Goal: Task Accomplishment & Management: Manage account settings

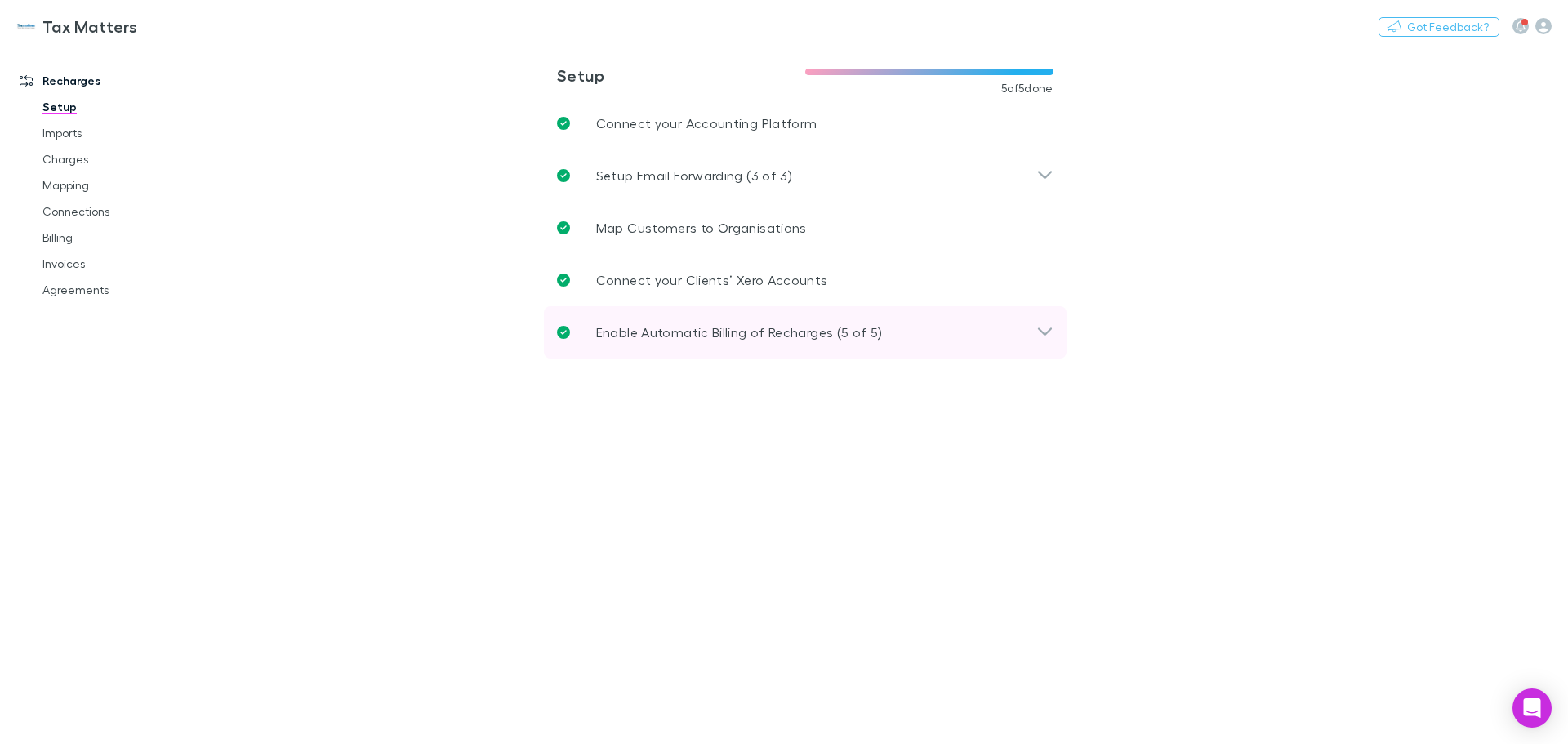
click at [752, 343] on div "Enable Automatic Billing of Recharges (5 of 5)" at bounding box center [805, 332] width 522 height 53
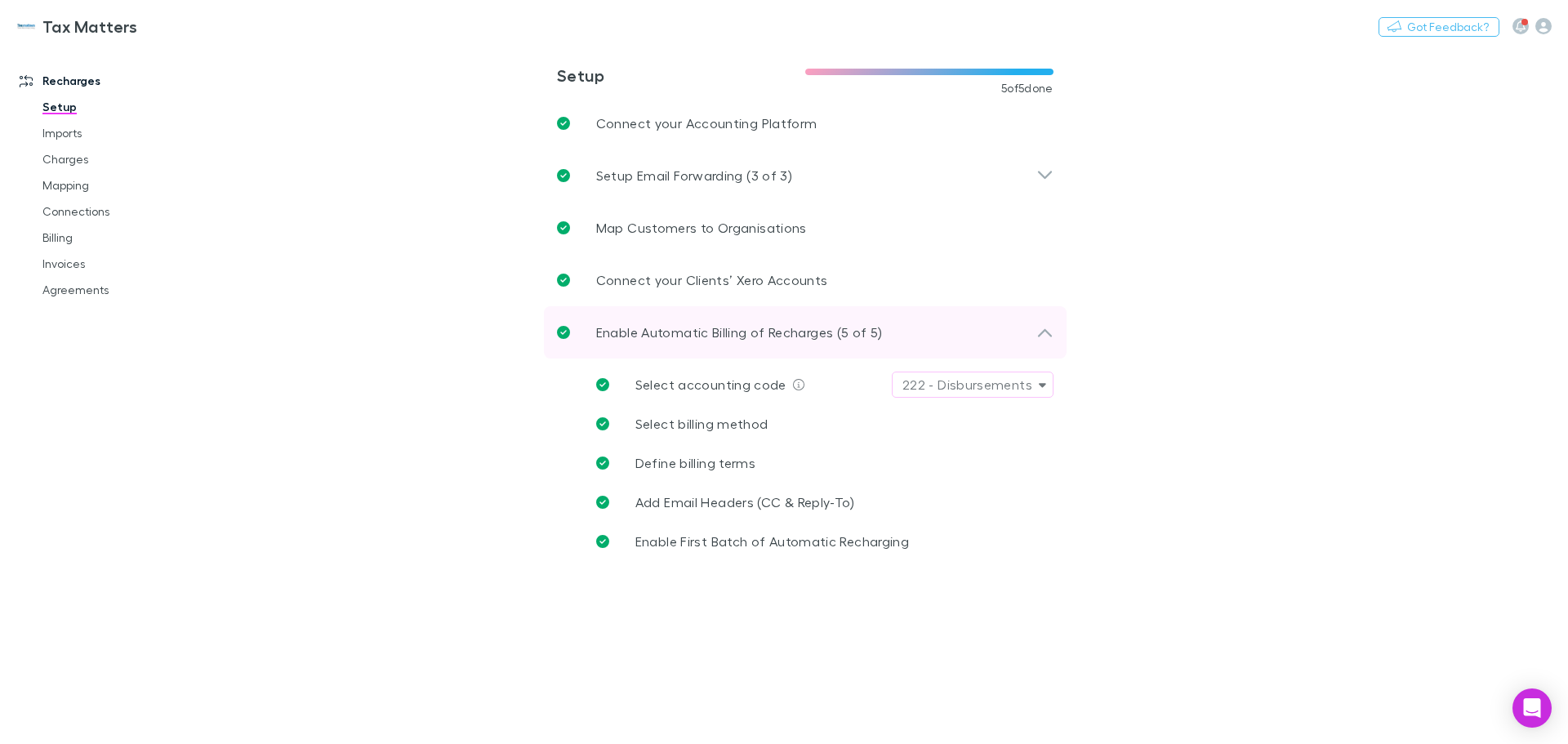
click at [736, 344] on div "Enable Automatic Billing of Recharges (5 of 5)" at bounding box center [805, 332] width 522 height 53
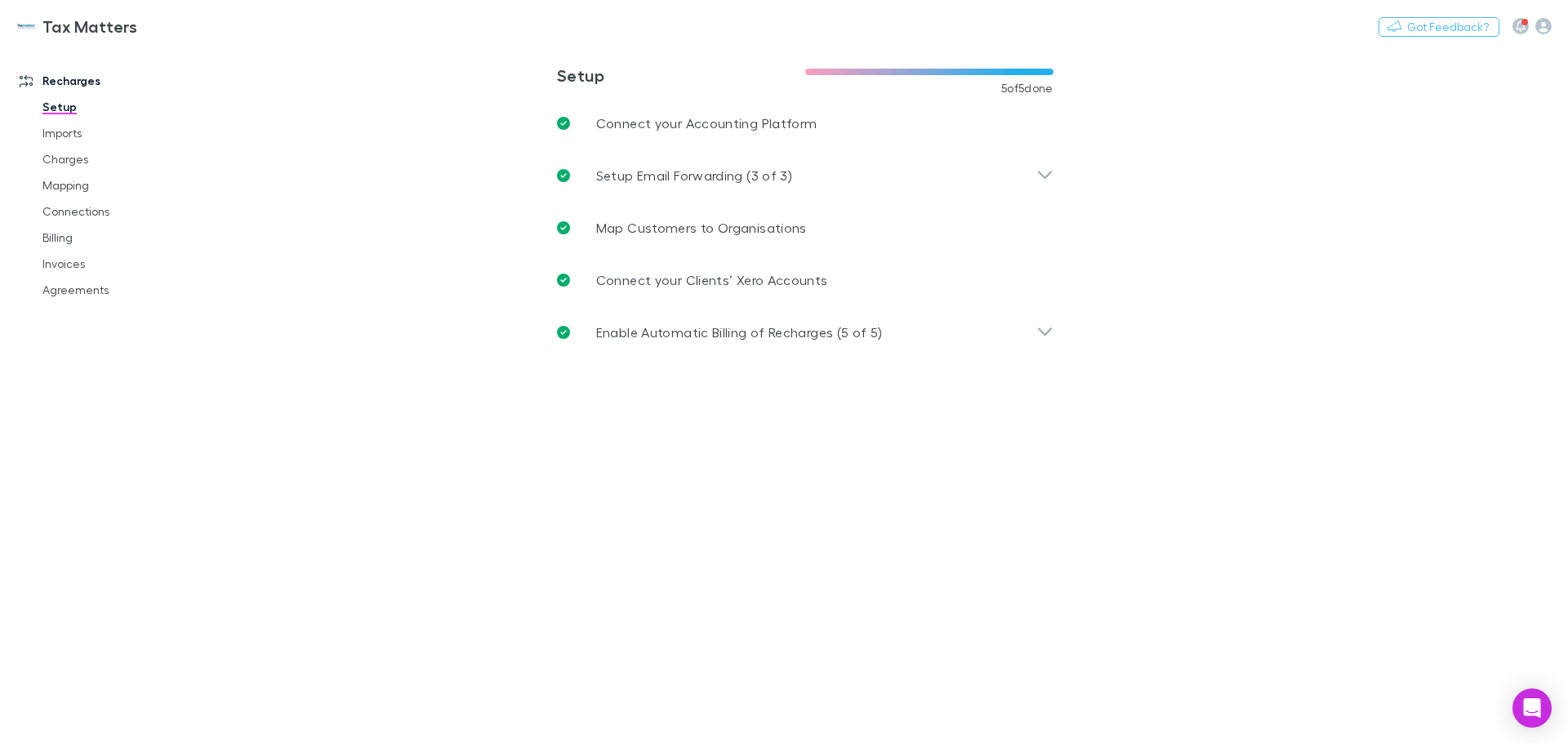
click at [115, 34] on h3 "Tax Matters" at bounding box center [90, 26] width 95 height 20
click at [74, 290] on link "Agreements" at bounding box center [122, 289] width 194 height 26
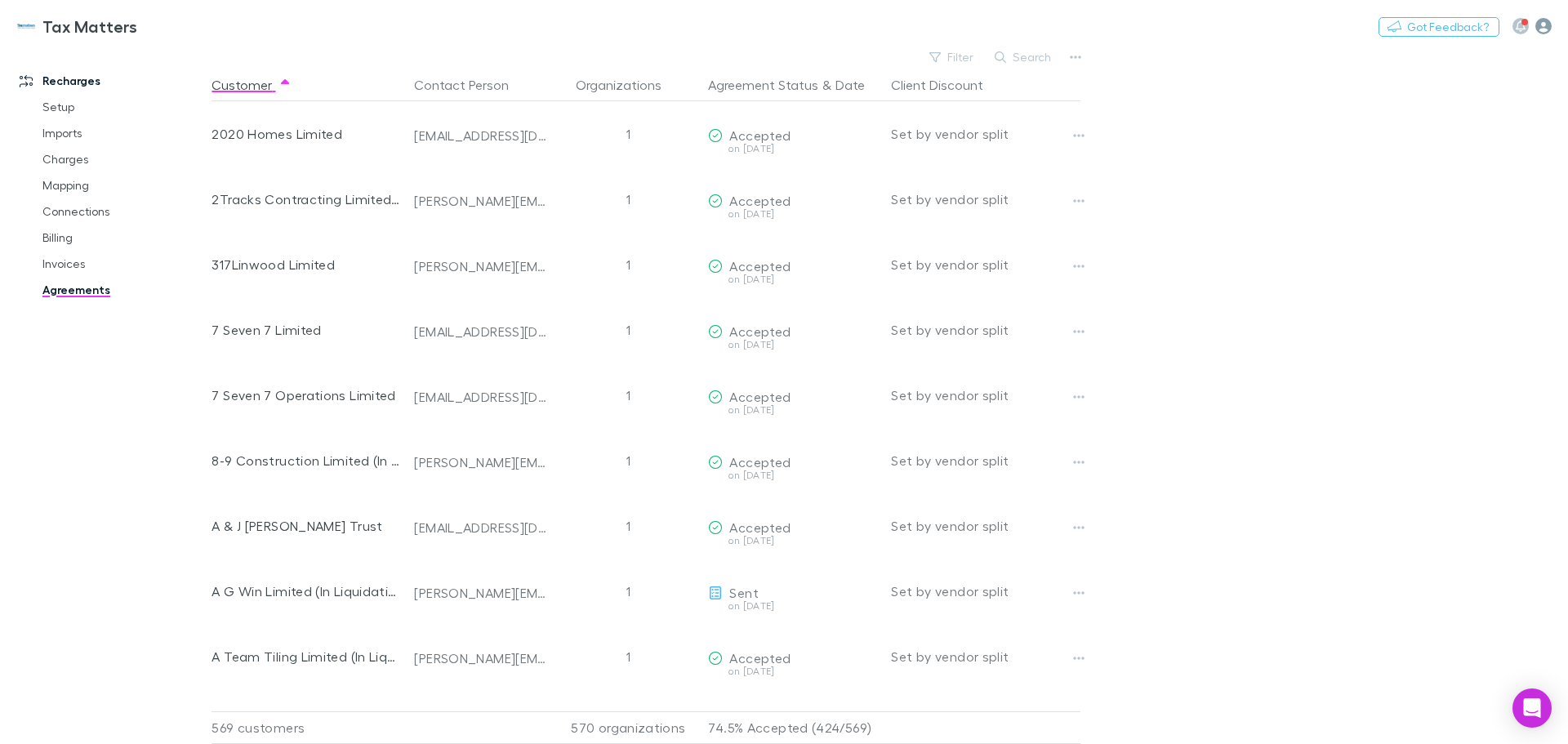
click at [1549, 26] on icon "button" at bounding box center [1543, 26] width 16 height 16
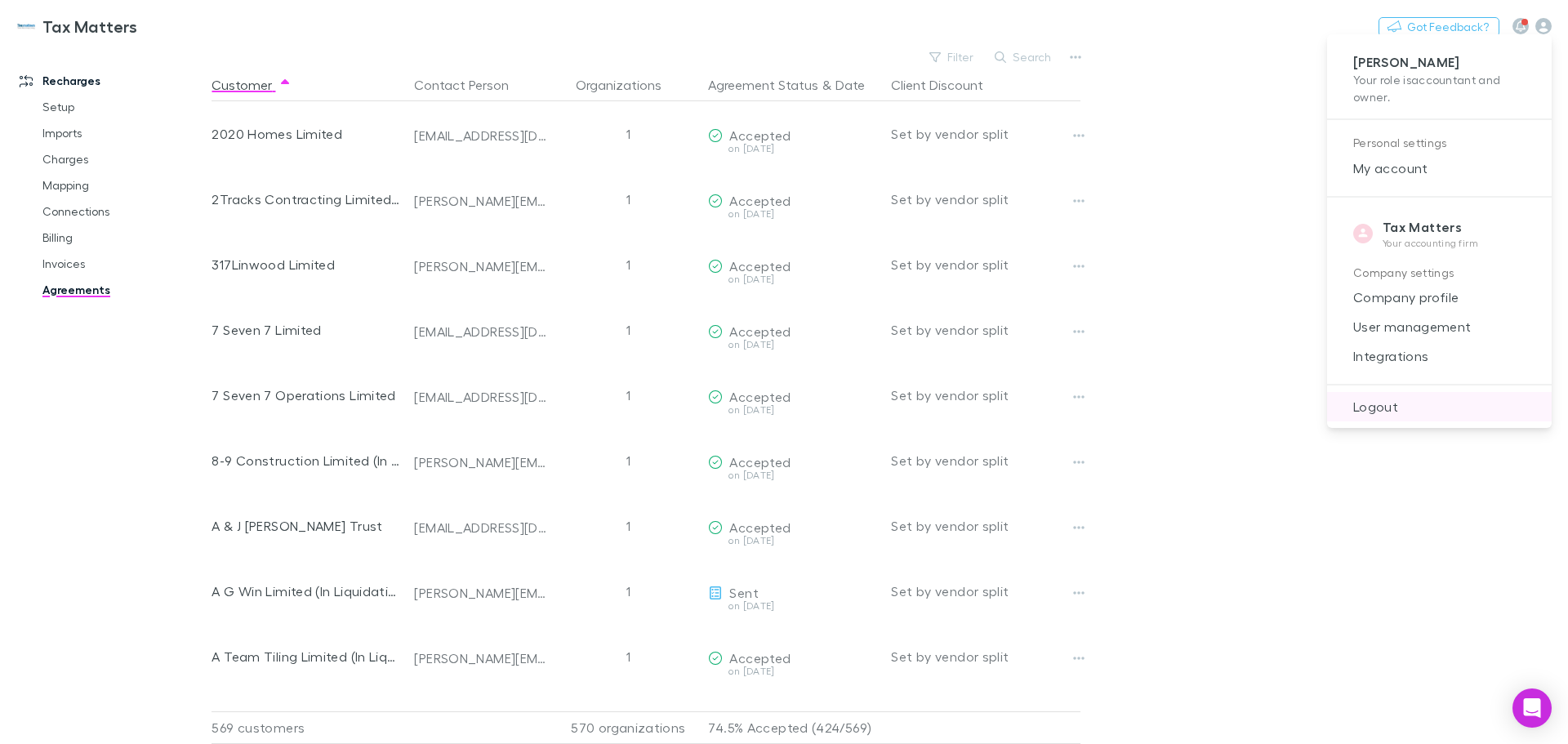
click at [1398, 410] on span "Logout" at bounding box center [1439, 407] width 198 height 20
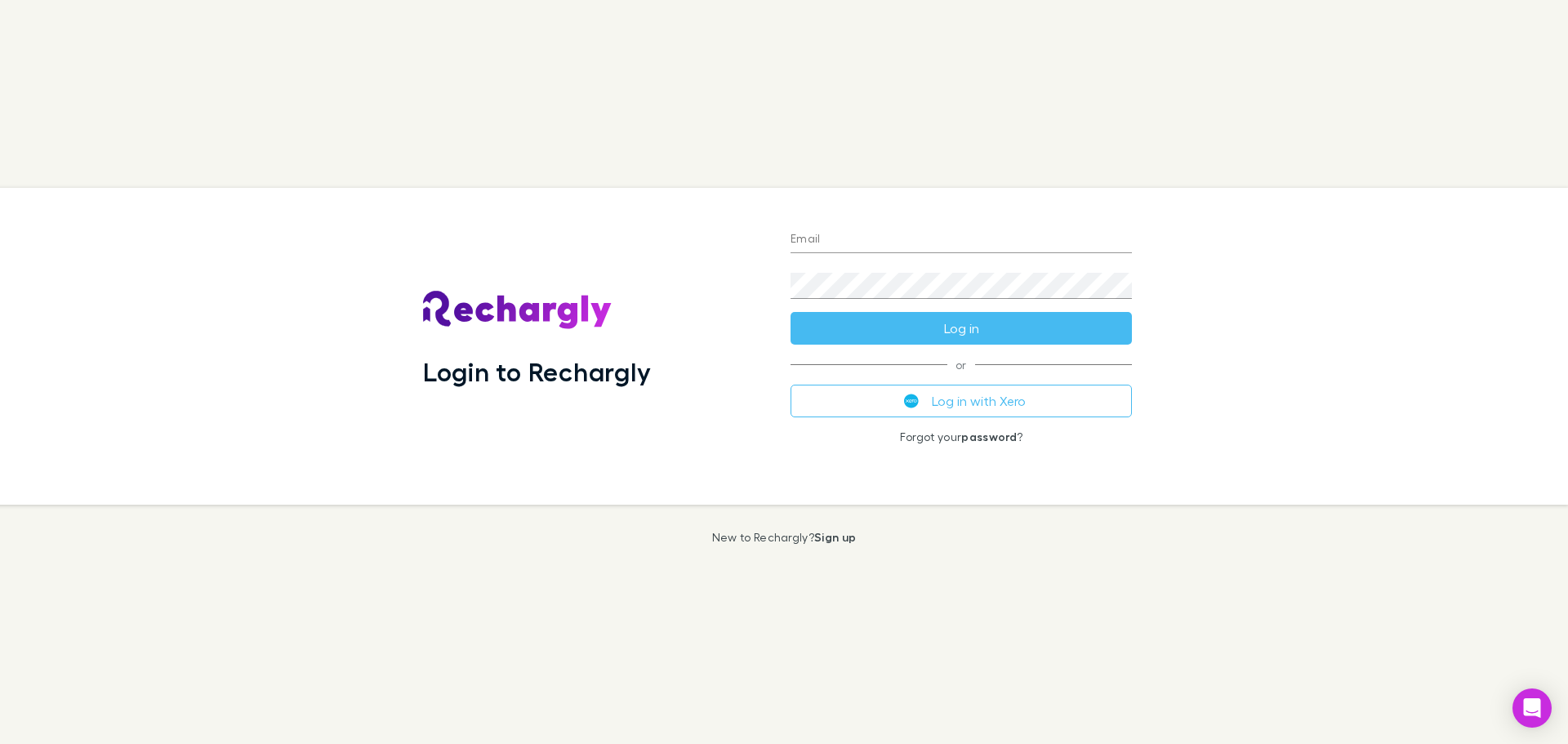
click at [948, 237] on input "Email" at bounding box center [961, 240] width 341 height 26
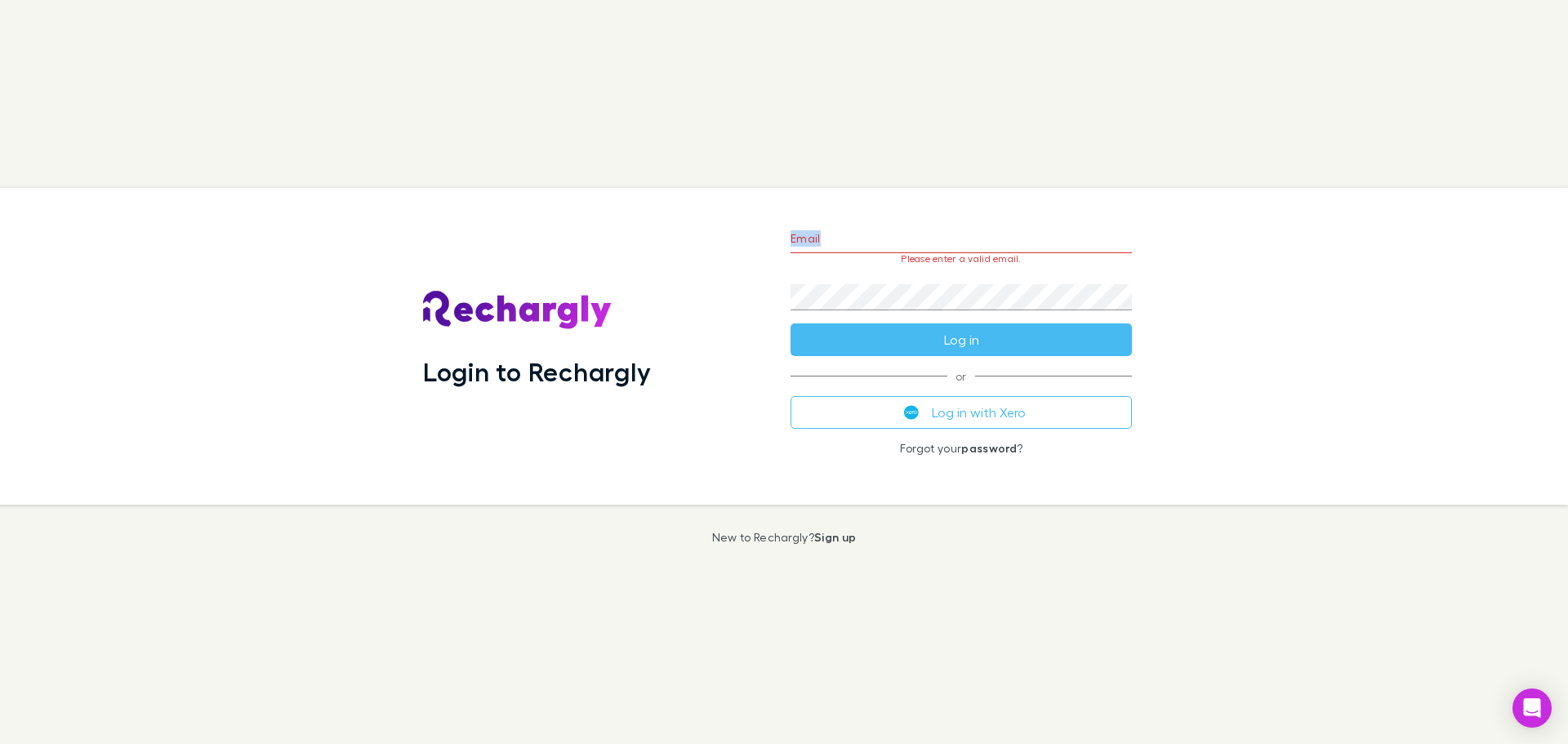
drag, startPoint x: 979, startPoint y: 211, endPoint x: 979, endPoint y: 220, distance: 9.0
click at [979, 220] on div "Email Please enter a valid email. Password Log in or Log in with Xero Forgot yo…" at bounding box center [960, 346] width 367 height 316
click at [956, 244] on input "Email" at bounding box center [961, 240] width 341 height 26
click at [864, 242] on input "Email" at bounding box center [961, 240] width 341 height 26
click at [810, 236] on input "Email" at bounding box center [961, 240] width 341 height 26
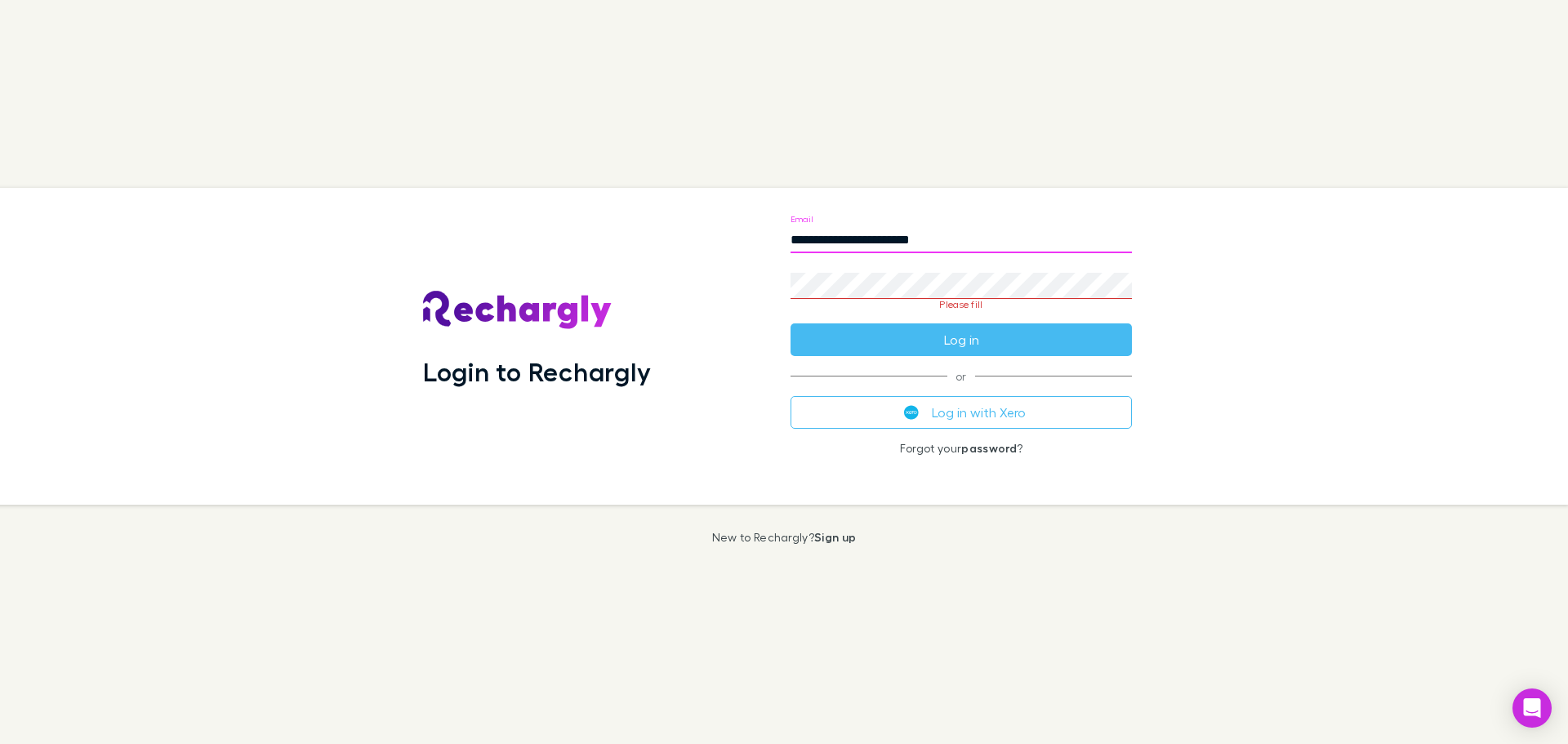
type input "**********"
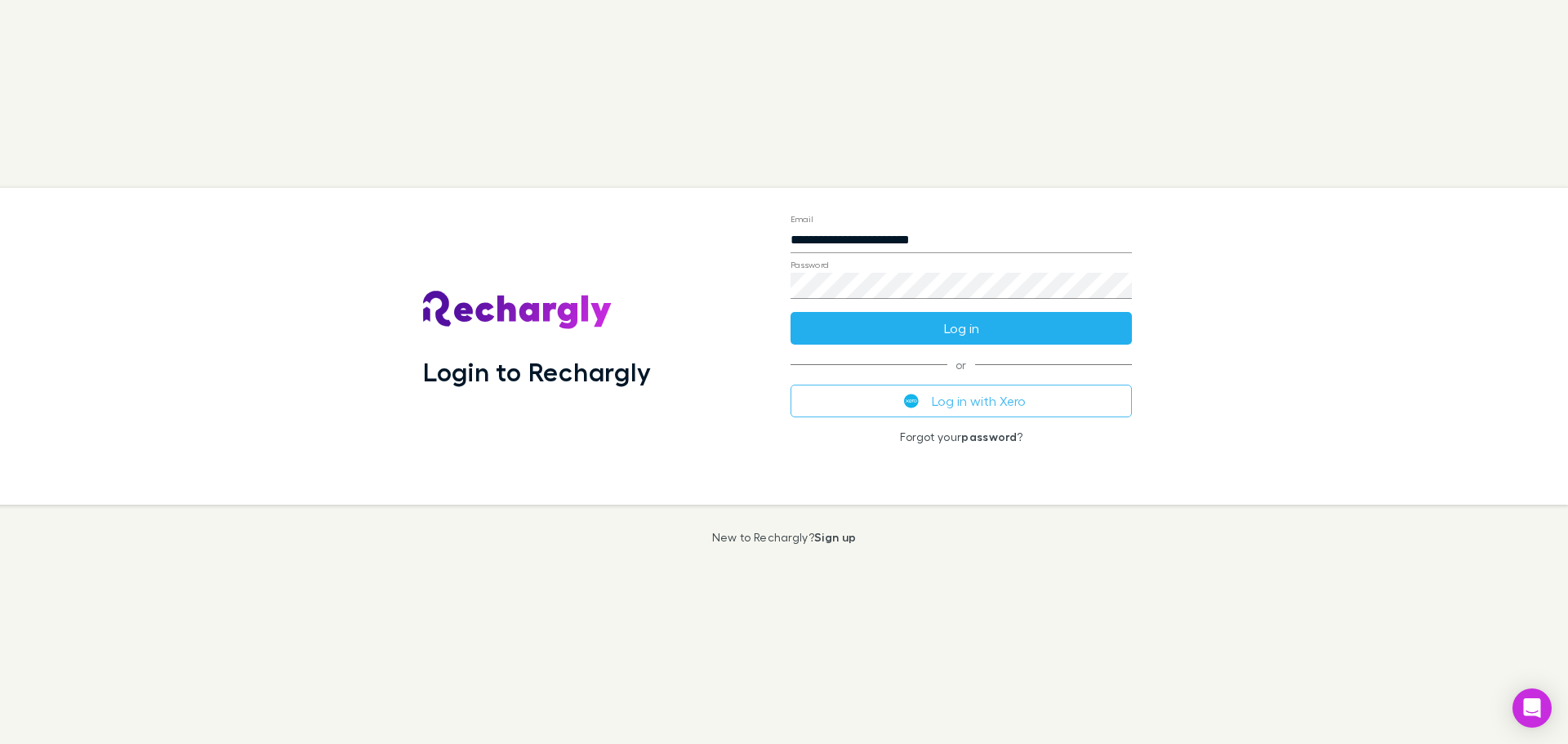
click at [1022, 322] on button "Log in" at bounding box center [961, 328] width 341 height 33
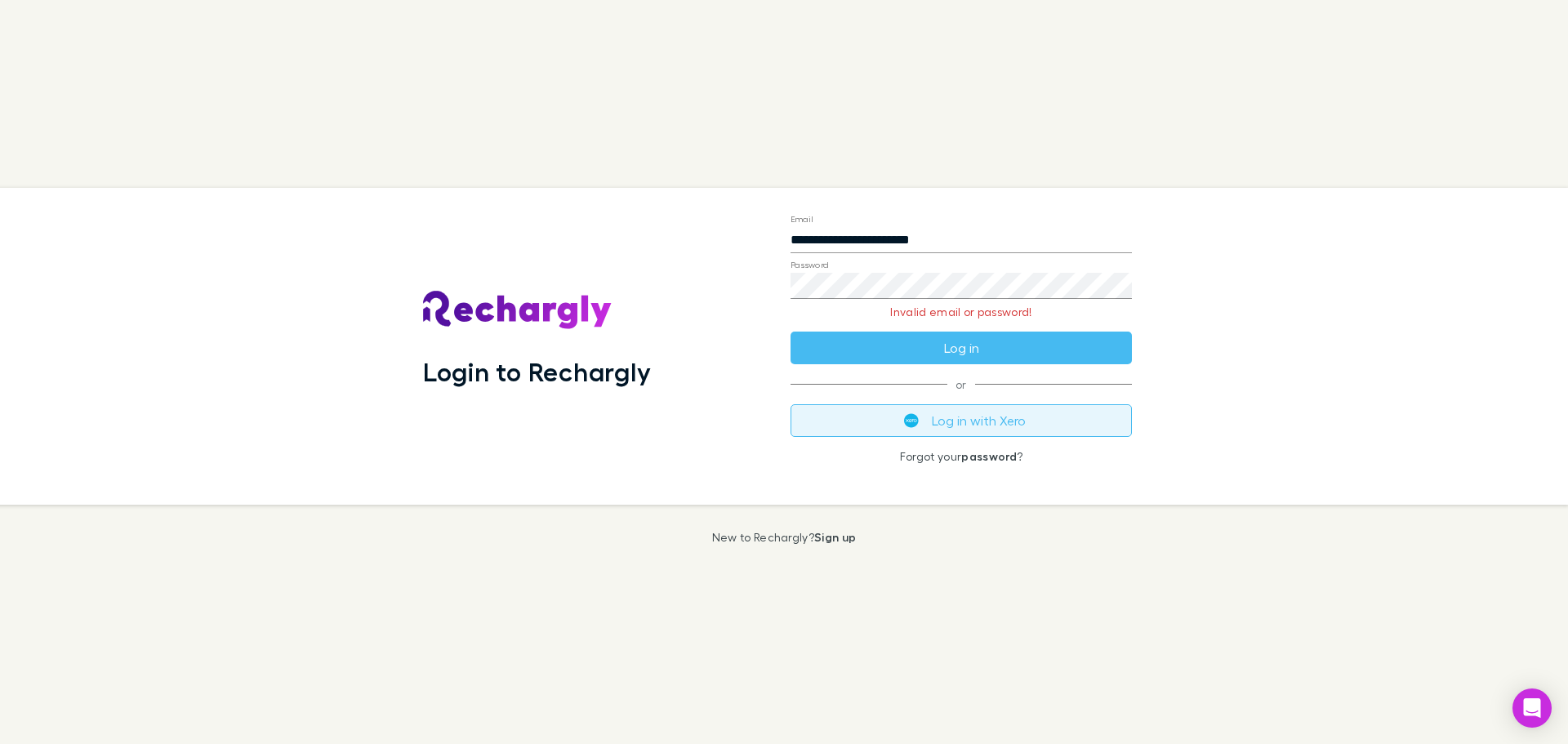
click at [1045, 414] on button "Log in with Xero" at bounding box center [961, 420] width 341 height 33
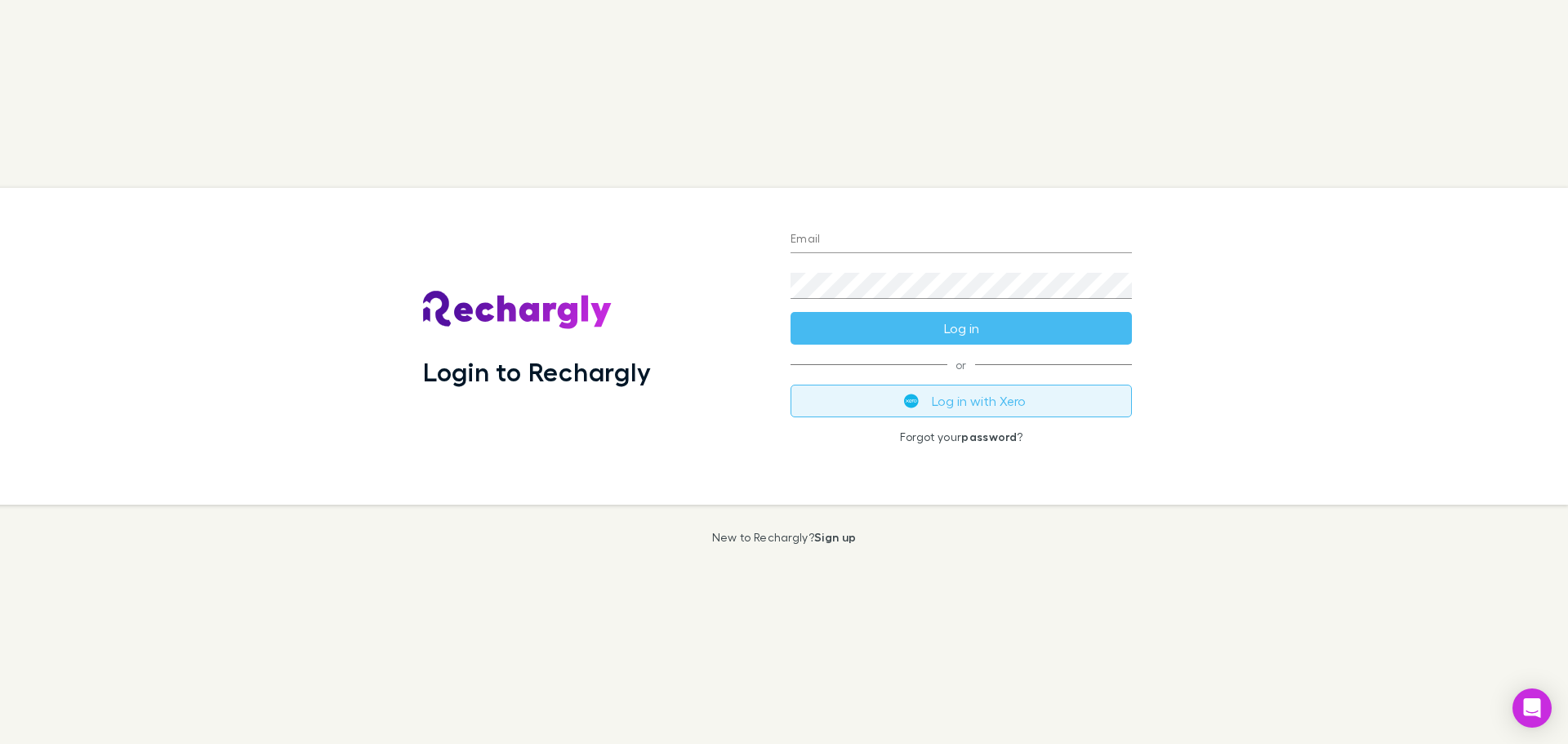
click at [926, 401] on button "Log in with Xero" at bounding box center [961, 401] width 341 height 33
click at [866, 244] on input "Email" at bounding box center [961, 240] width 341 height 26
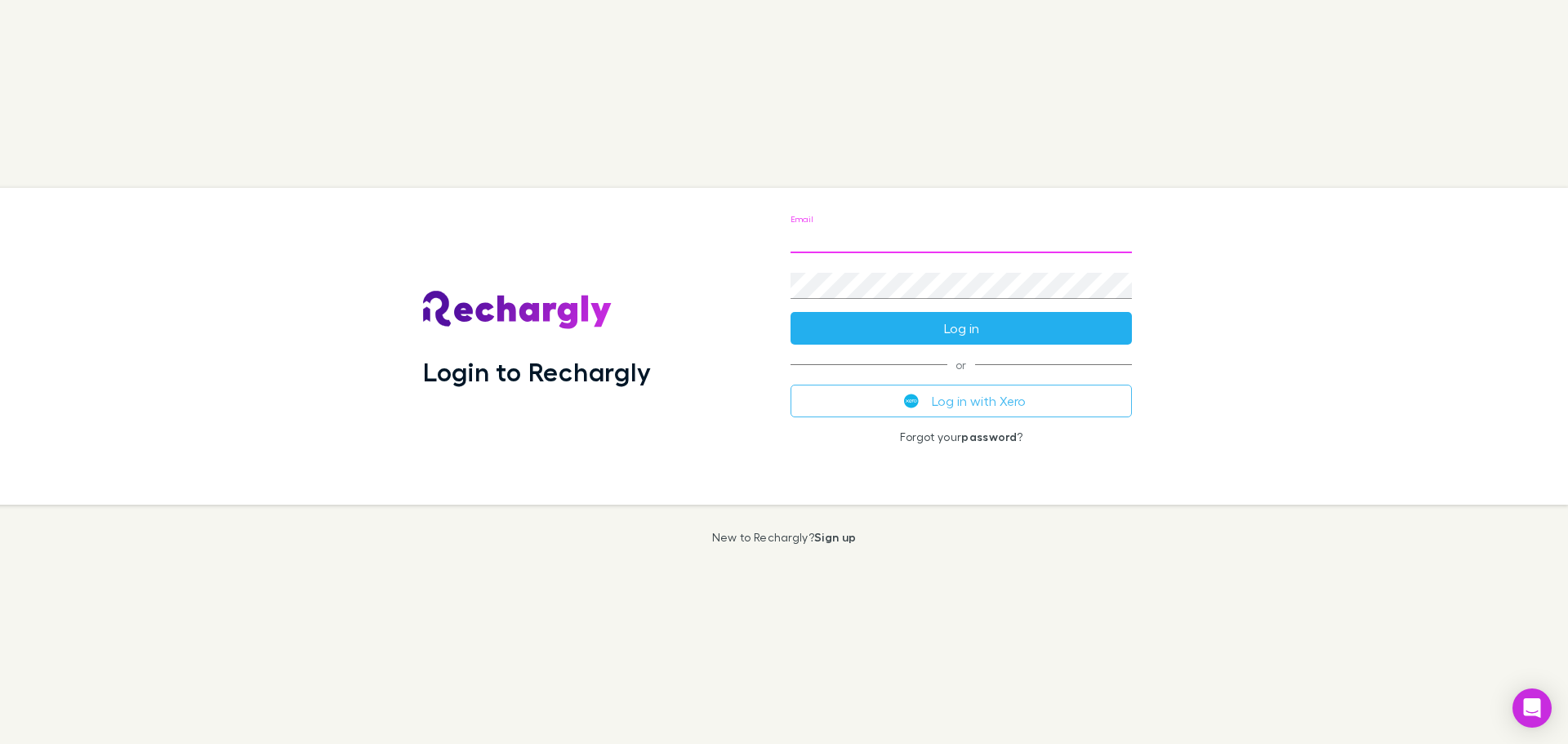
type input "**********"
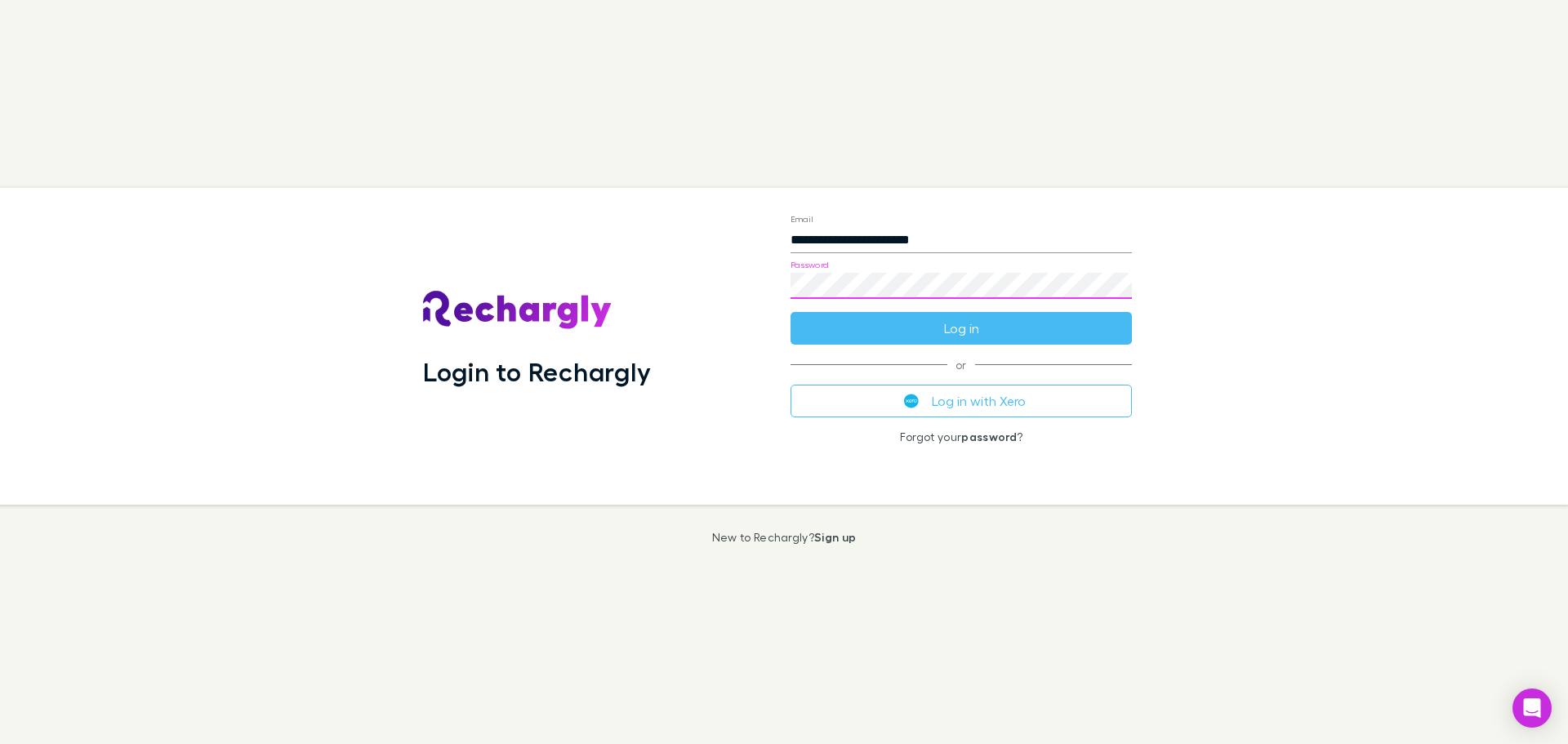
click at [791, 312] on button "Log in" at bounding box center [961, 328] width 341 height 33
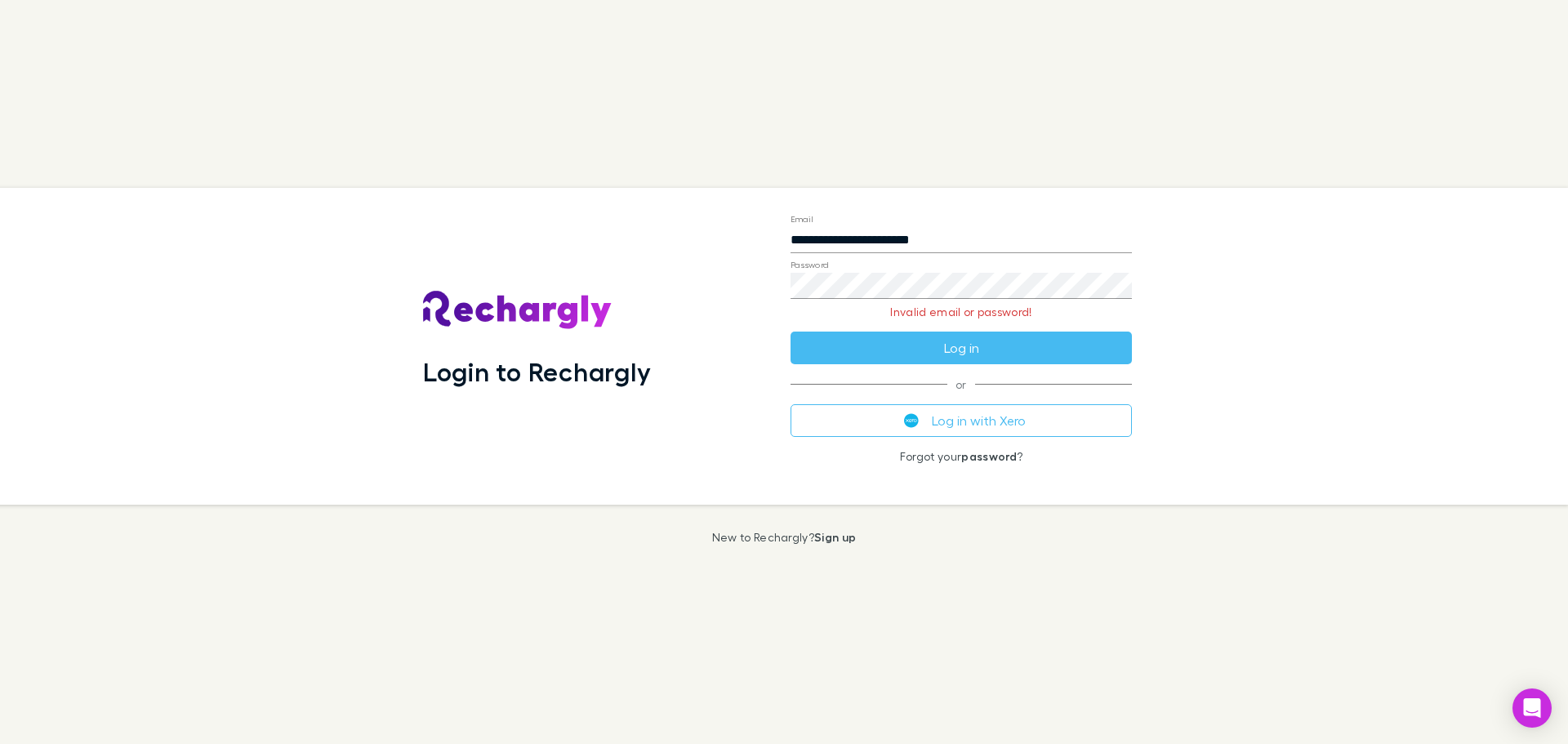
click at [914, 276] on div "Password" at bounding box center [961, 279] width 341 height 39
click at [791, 331] on button "Log in" at bounding box center [961, 347] width 341 height 33
click at [987, 445] on div "**********" at bounding box center [960, 346] width 367 height 316
click at [987, 455] on link "password" at bounding box center [989, 456] width 56 height 14
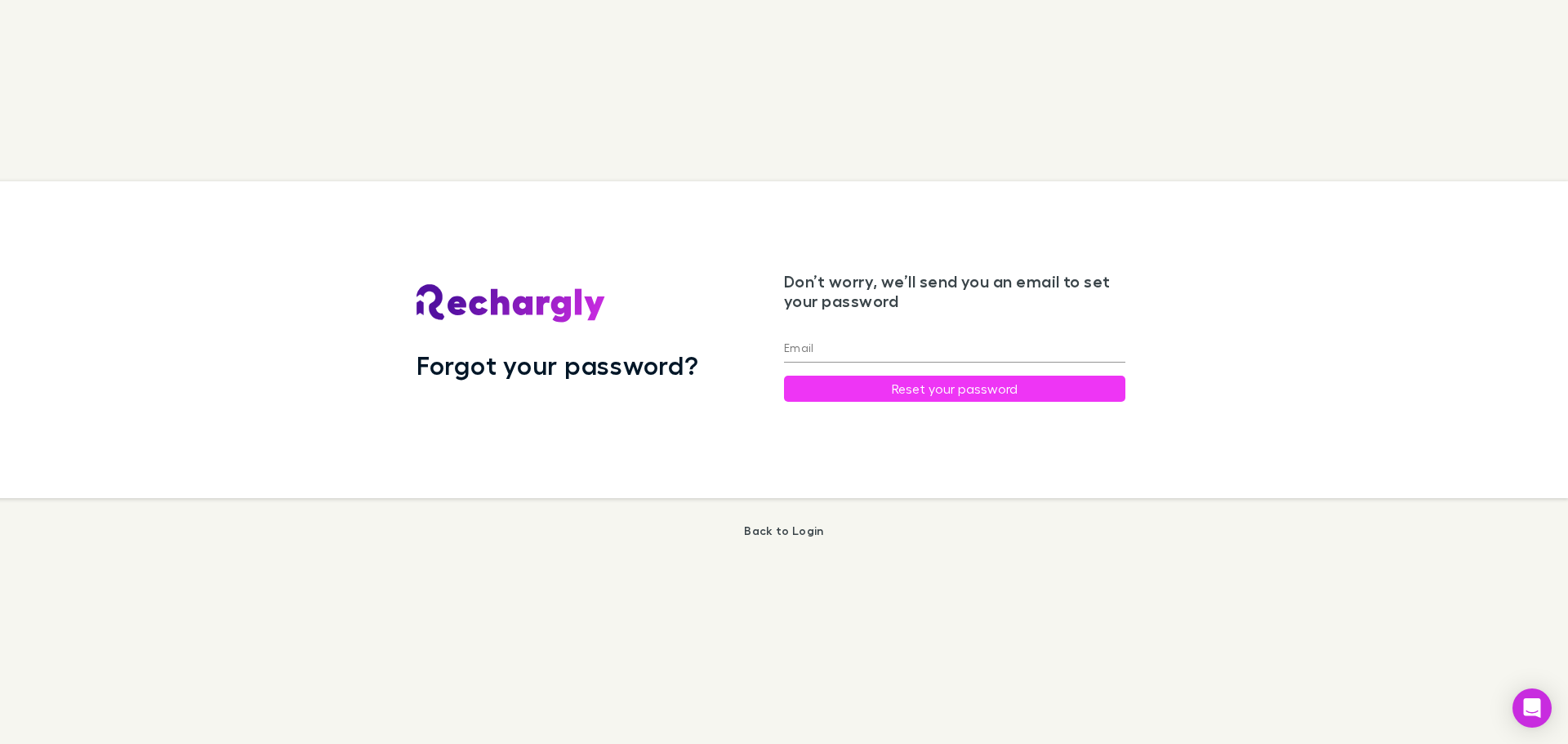
click at [875, 349] on input "Email" at bounding box center [954, 349] width 341 height 26
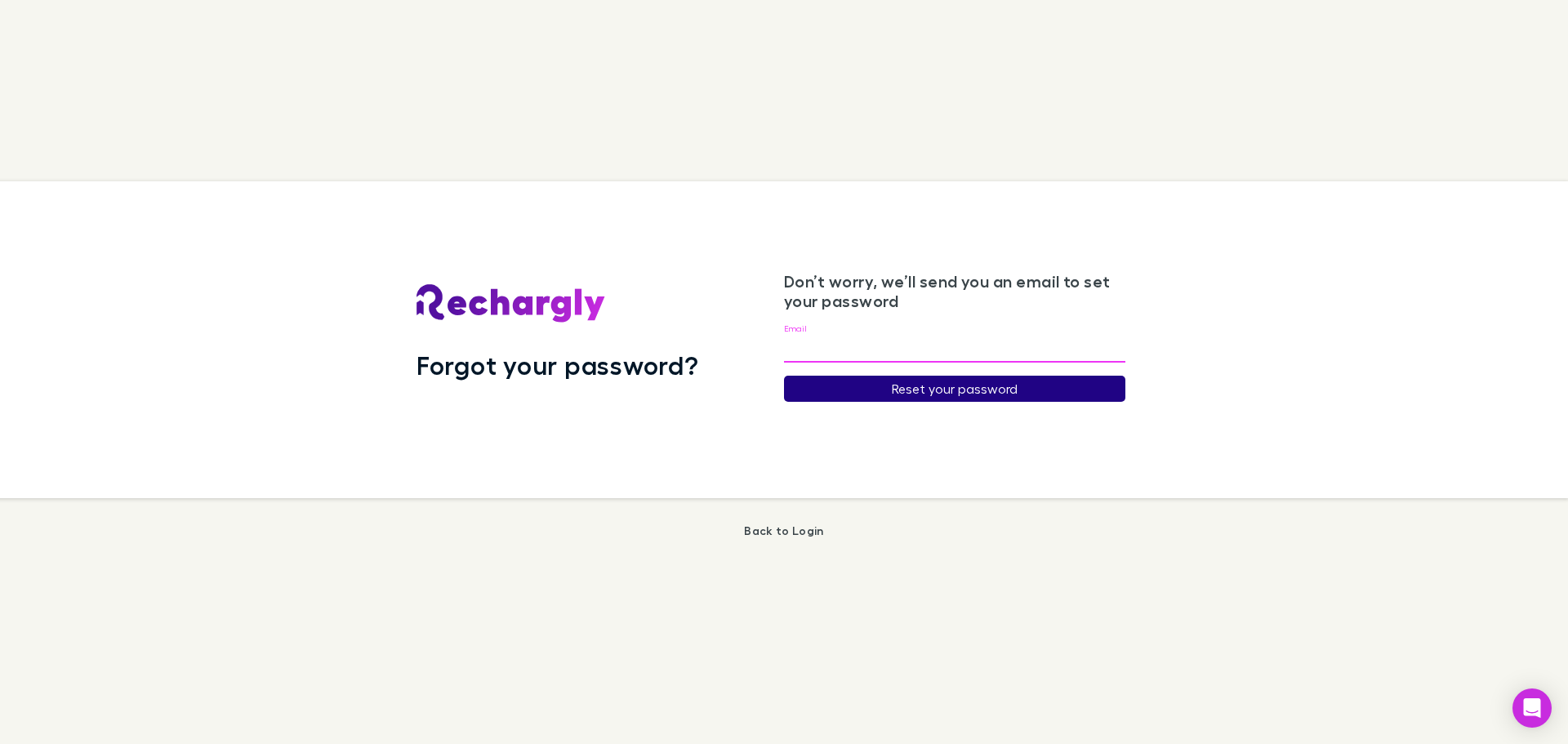
type input "**********"
click at [891, 385] on button "Reset your password" at bounding box center [954, 389] width 341 height 26
